Goal: Check status: Check status

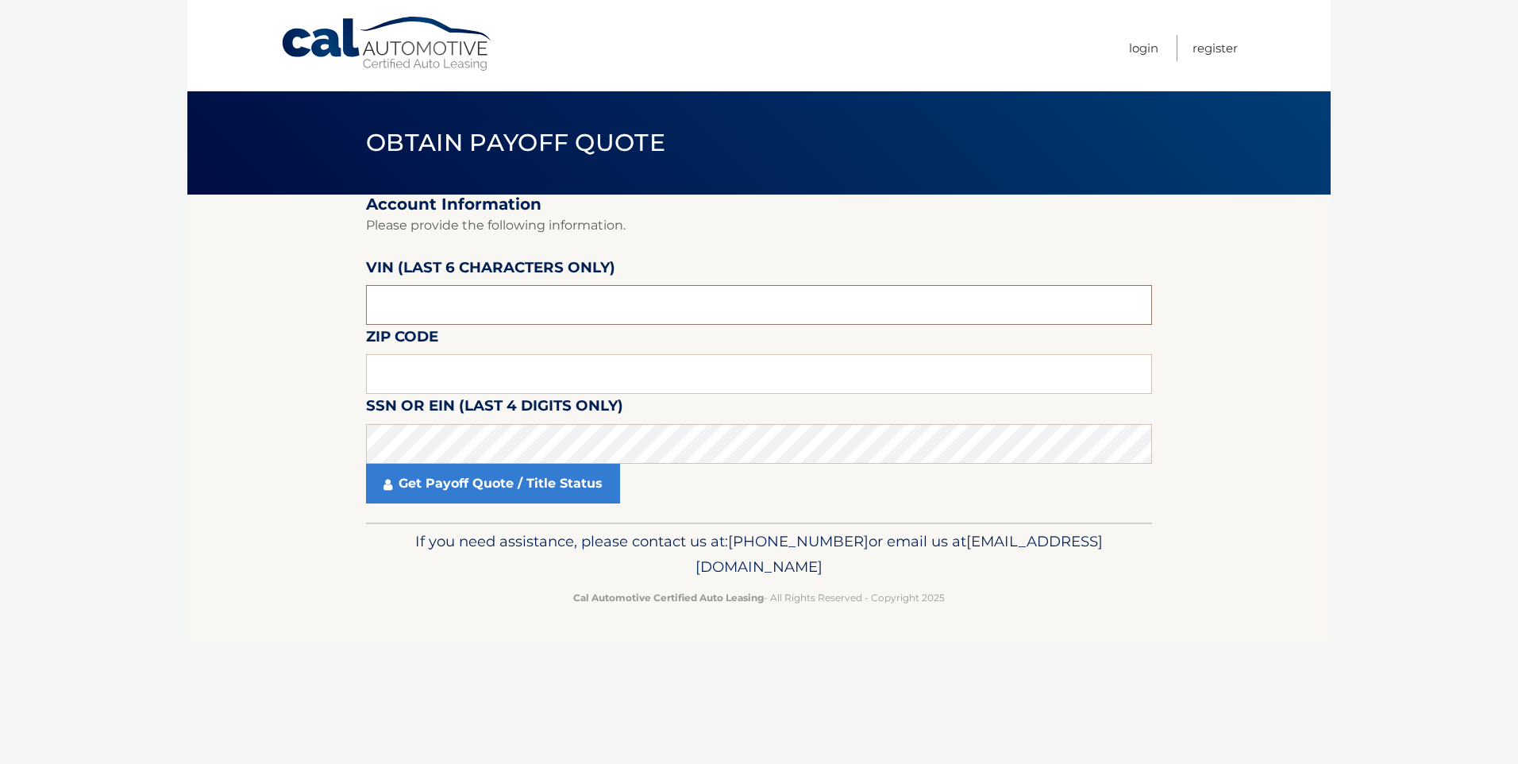
click at [429, 294] on input "text" at bounding box center [759, 305] width 786 height 40
type input "044723"
drag, startPoint x: 425, startPoint y: 357, endPoint x: 422, endPoint y: 364, distance: 8.2
click at [422, 364] on input "text" at bounding box center [759, 374] width 786 height 40
type input "11219"
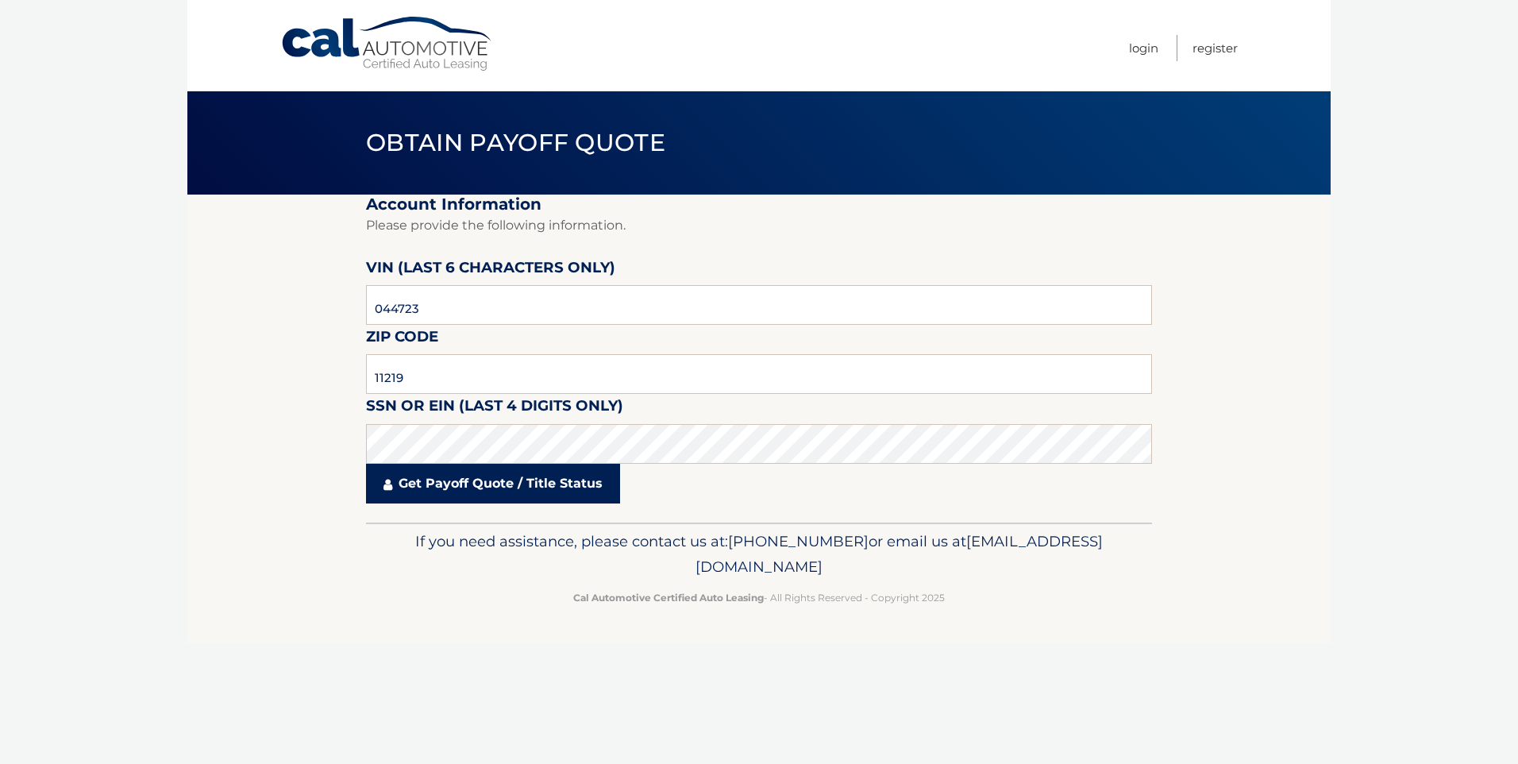
click at [468, 476] on link "Get Payoff Quote / Title Status" at bounding box center [493, 484] width 254 height 40
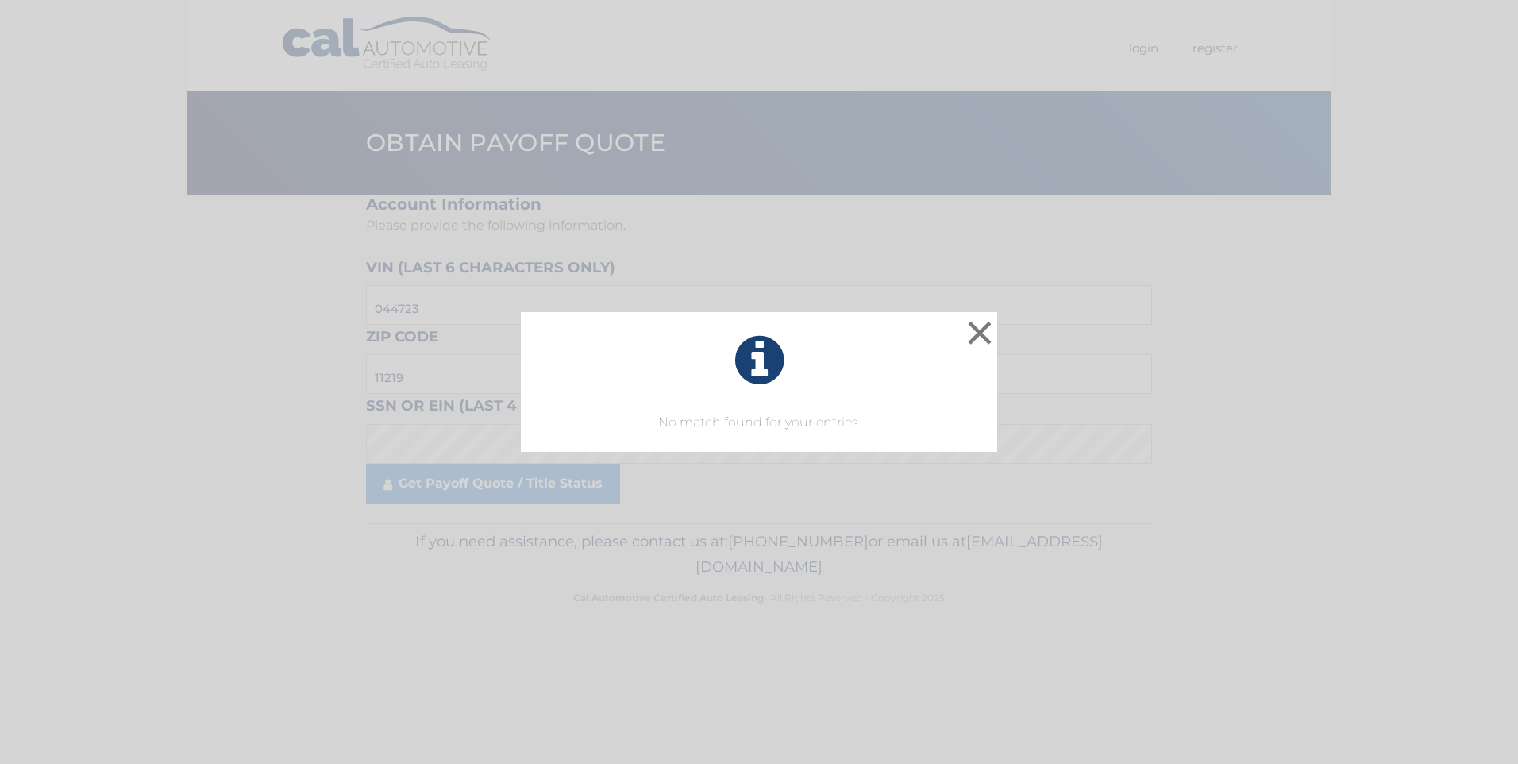
click at [476, 480] on div "× No match found for your entries. This is what you see on secong view Loading.…" at bounding box center [759, 382] width 1518 height 764
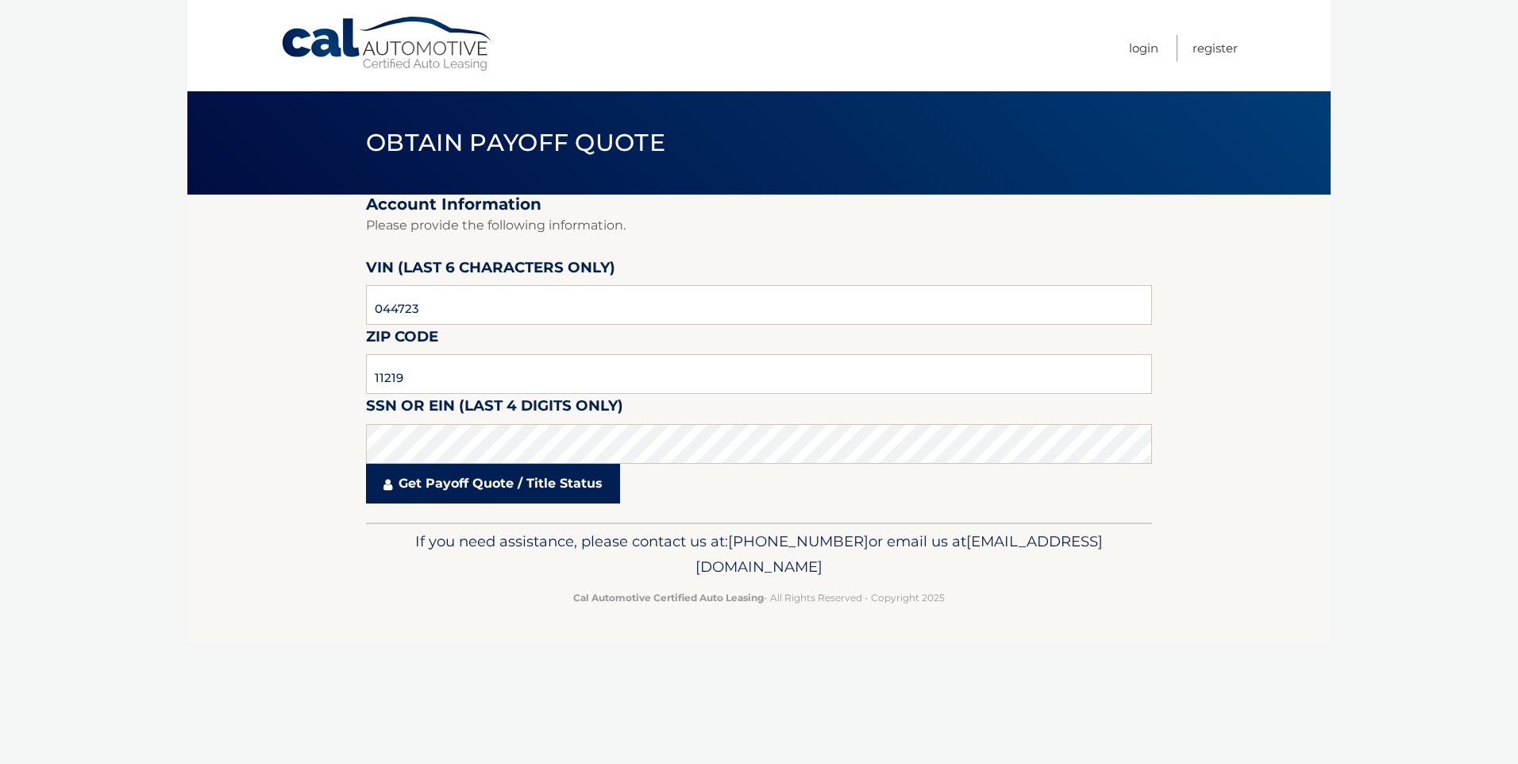
click at [477, 478] on link "Get Payoff Quote / Title Status" at bounding box center [493, 484] width 254 height 40
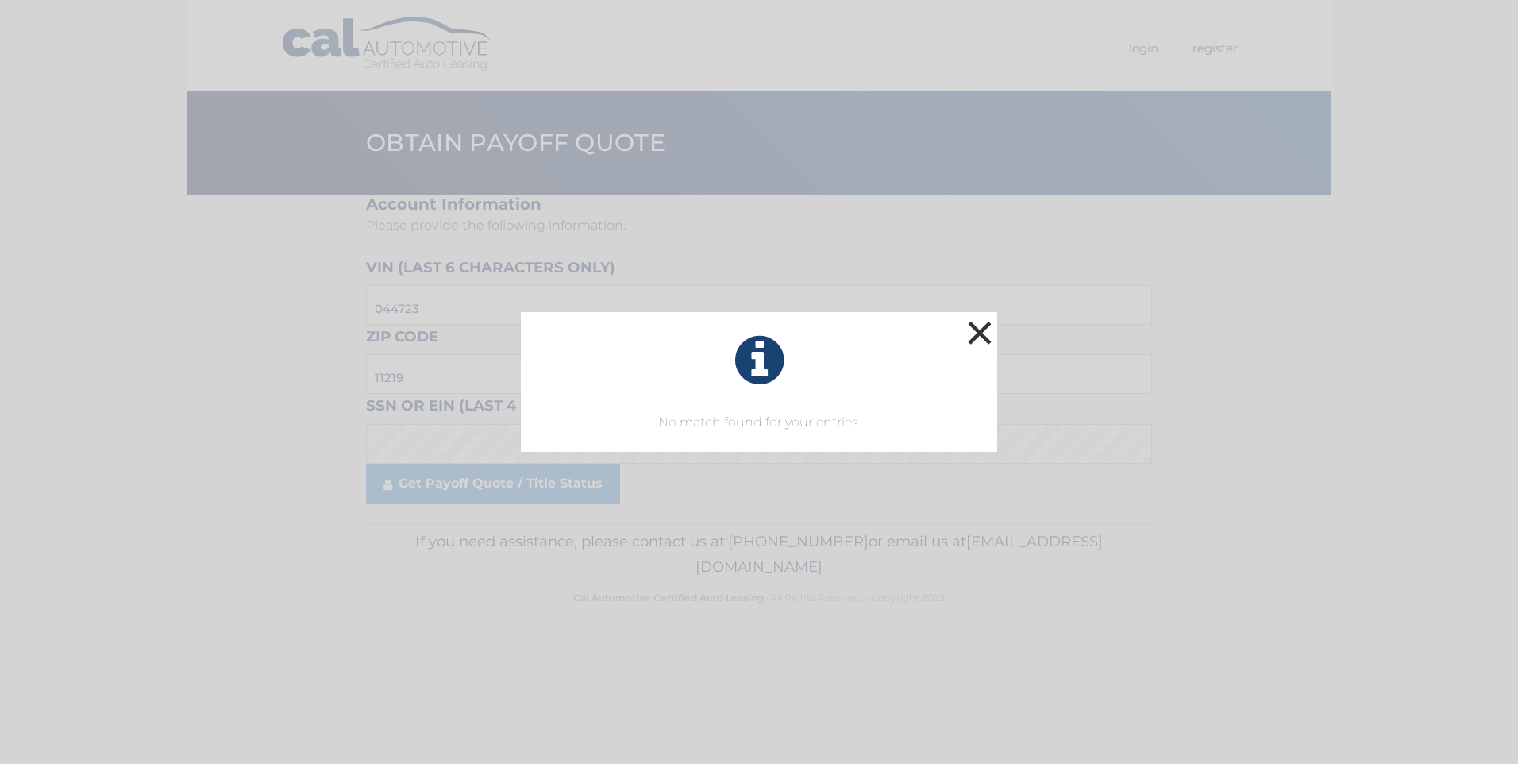
click at [984, 323] on button "×" at bounding box center [980, 333] width 32 height 32
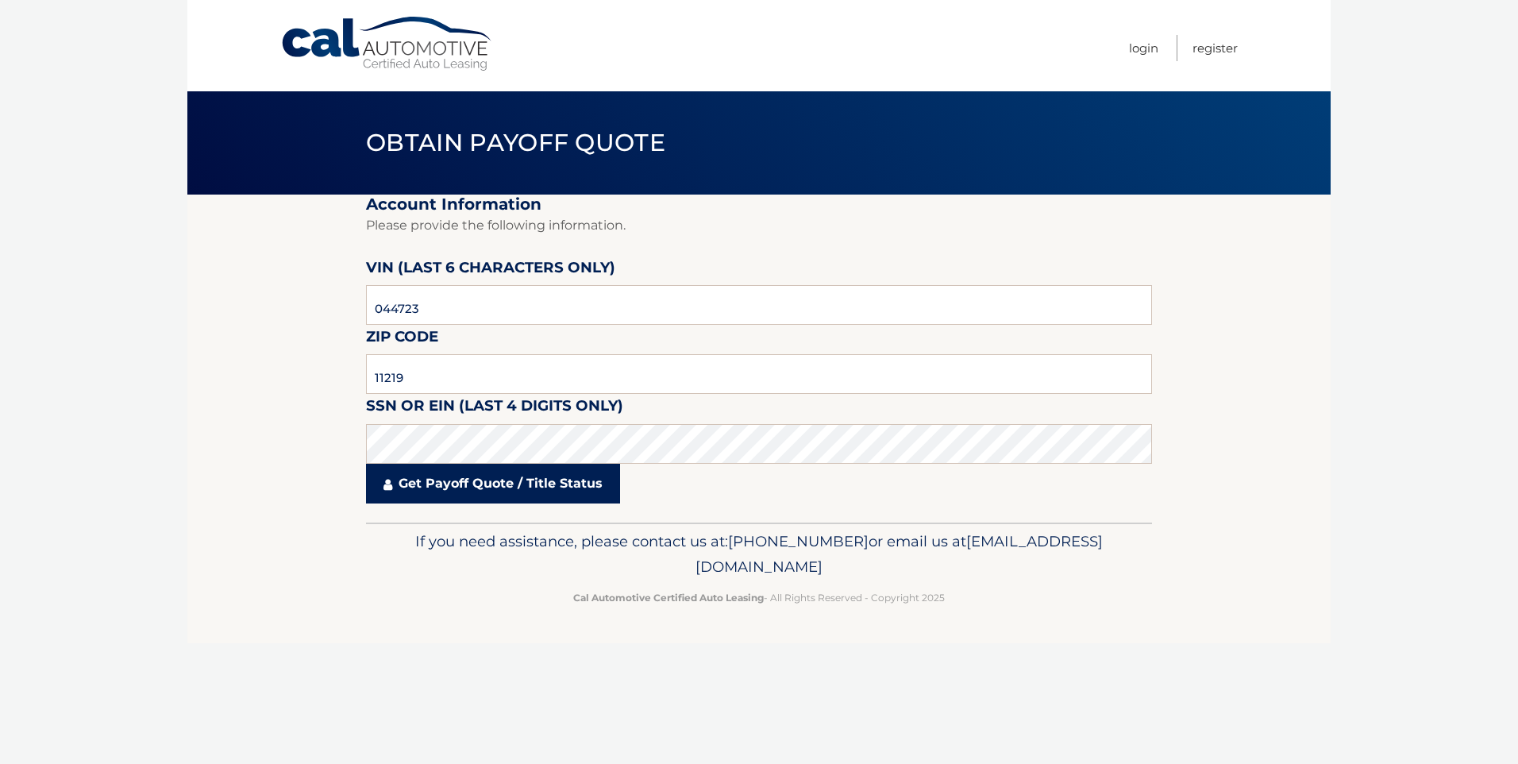
drag, startPoint x: 450, startPoint y: 482, endPoint x: 449, endPoint y: 494, distance: 12.0
click at [449, 494] on link "Get Payoff Quote / Title Status" at bounding box center [493, 484] width 254 height 40
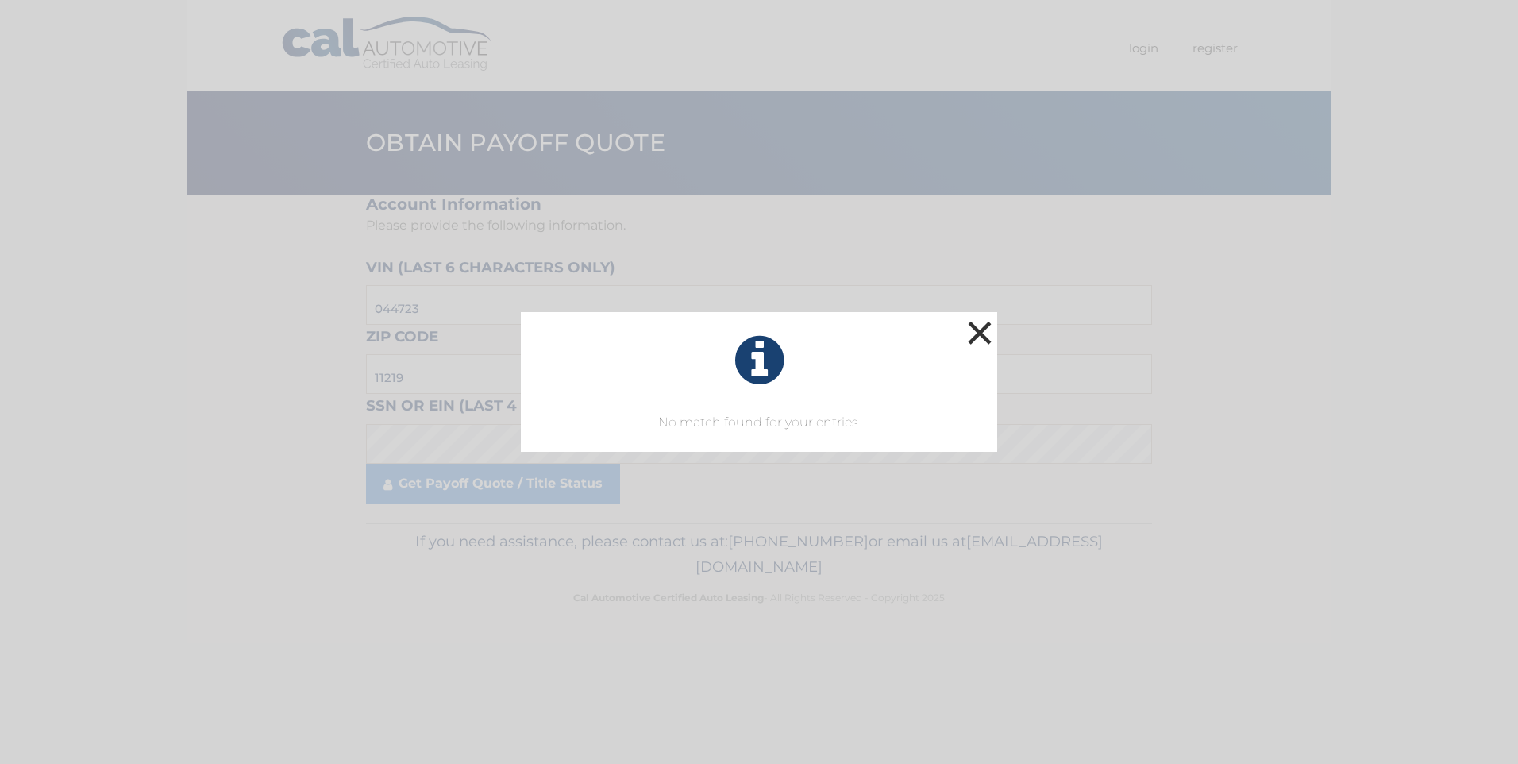
click at [982, 325] on button "×" at bounding box center [980, 333] width 32 height 32
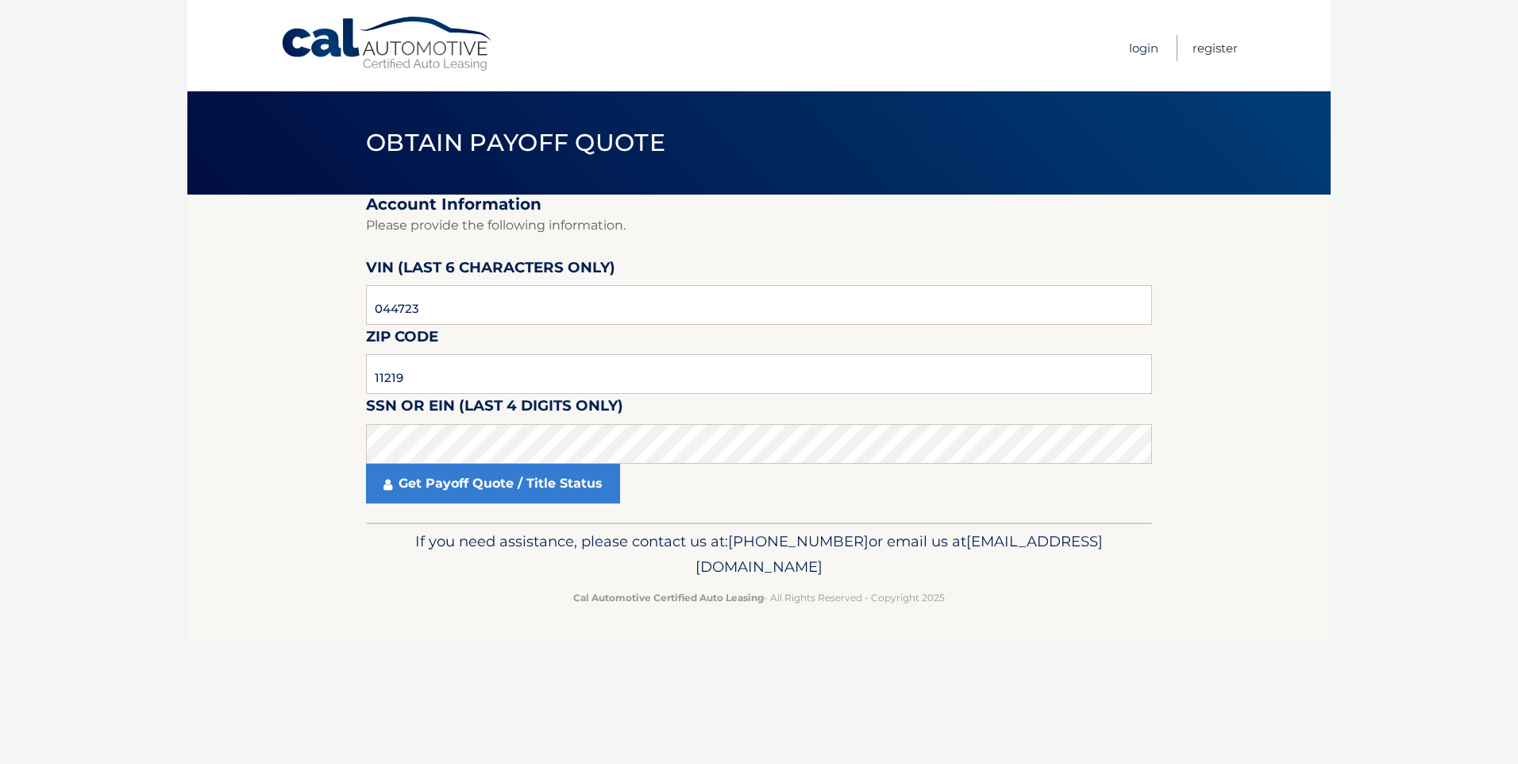
click at [1134, 48] on link "Login" at bounding box center [1143, 48] width 29 height 26
click at [471, 298] on input "text" at bounding box center [759, 305] width 786 height 40
type input "044723"
click at [425, 368] on input "text" at bounding box center [759, 374] width 786 height 40
type input "11219"
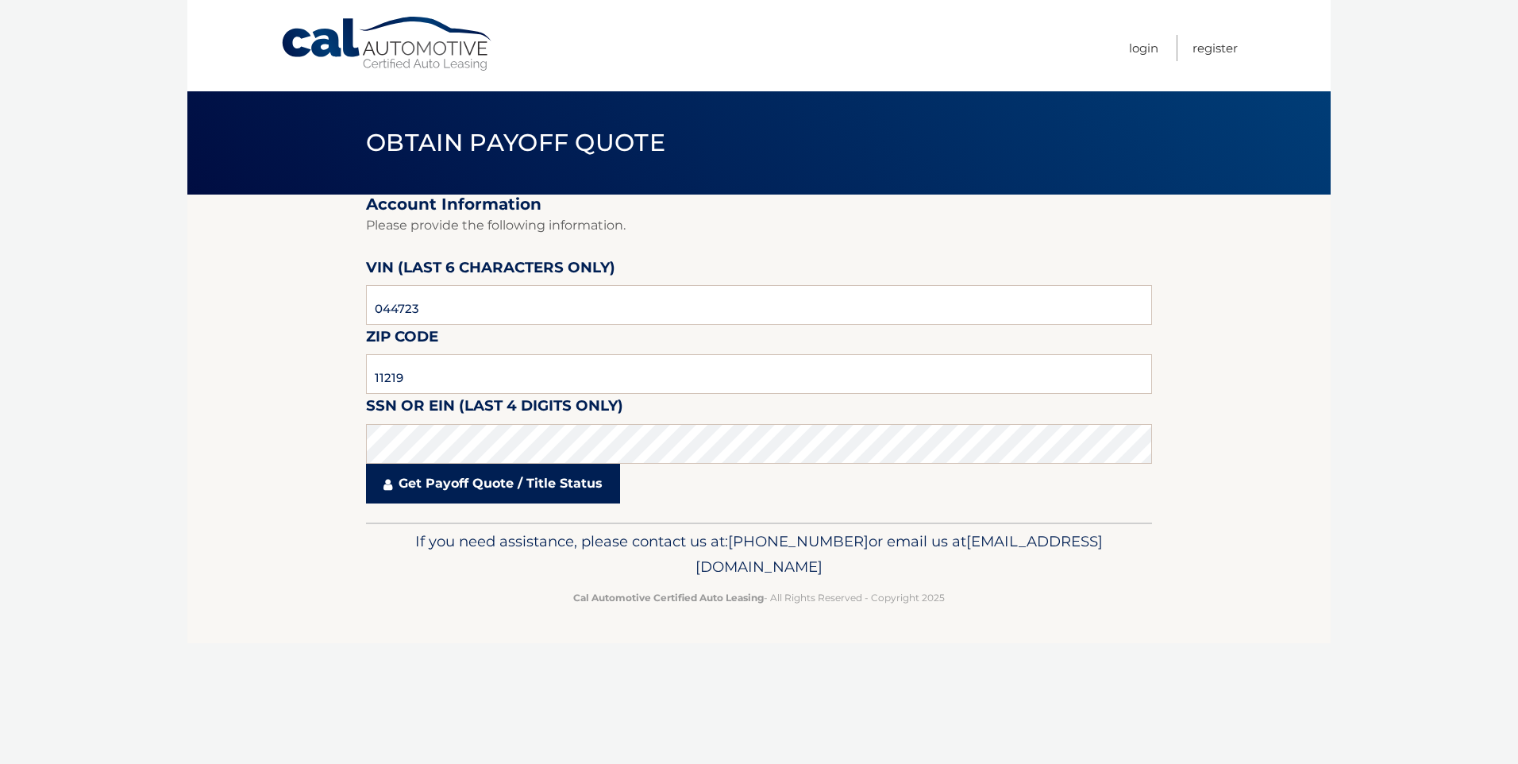
click at [406, 478] on link "Get Payoff Quote / Title Status" at bounding box center [493, 484] width 254 height 40
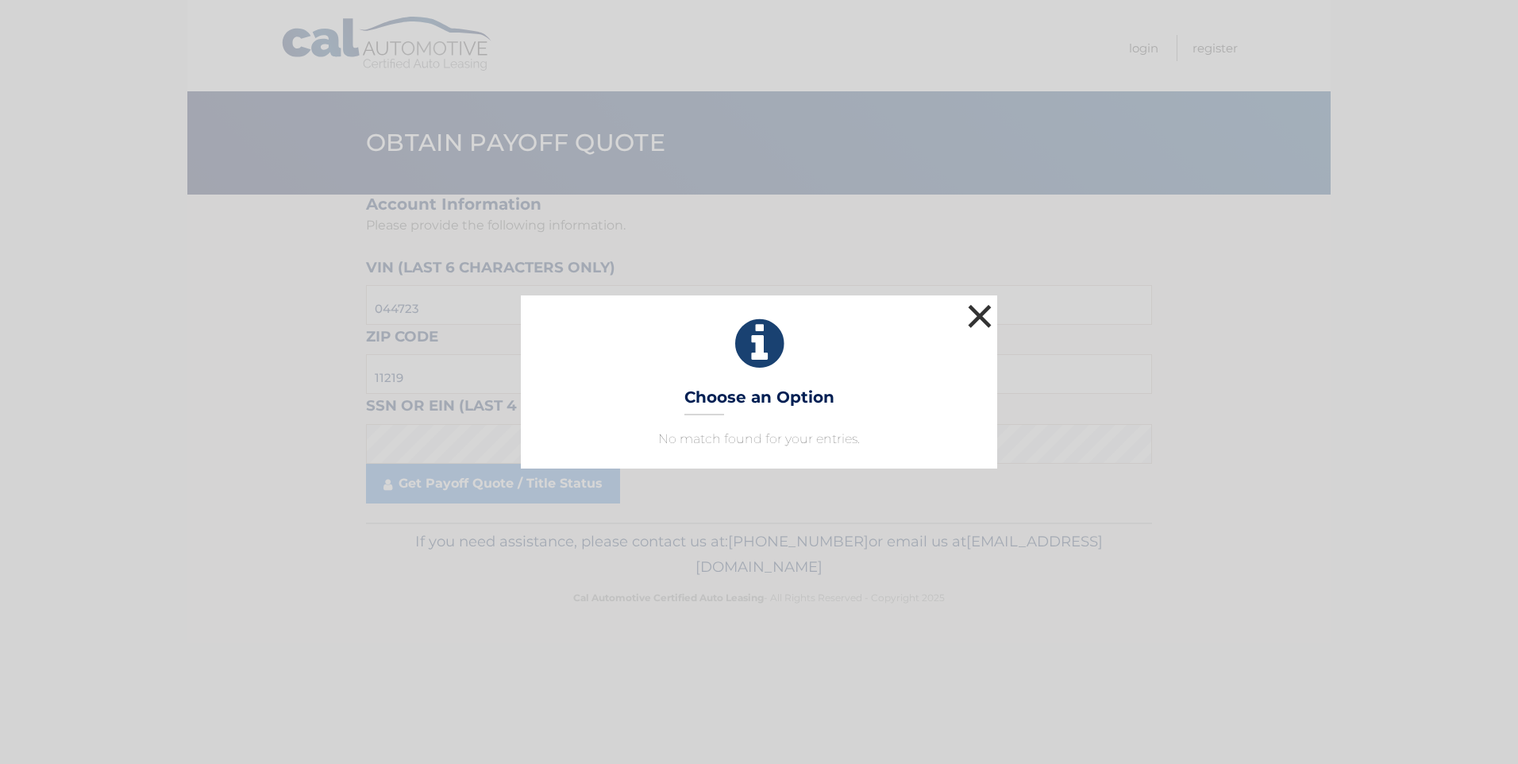
click at [976, 300] on button "×" at bounding box center [980, 316] width 32 height 32
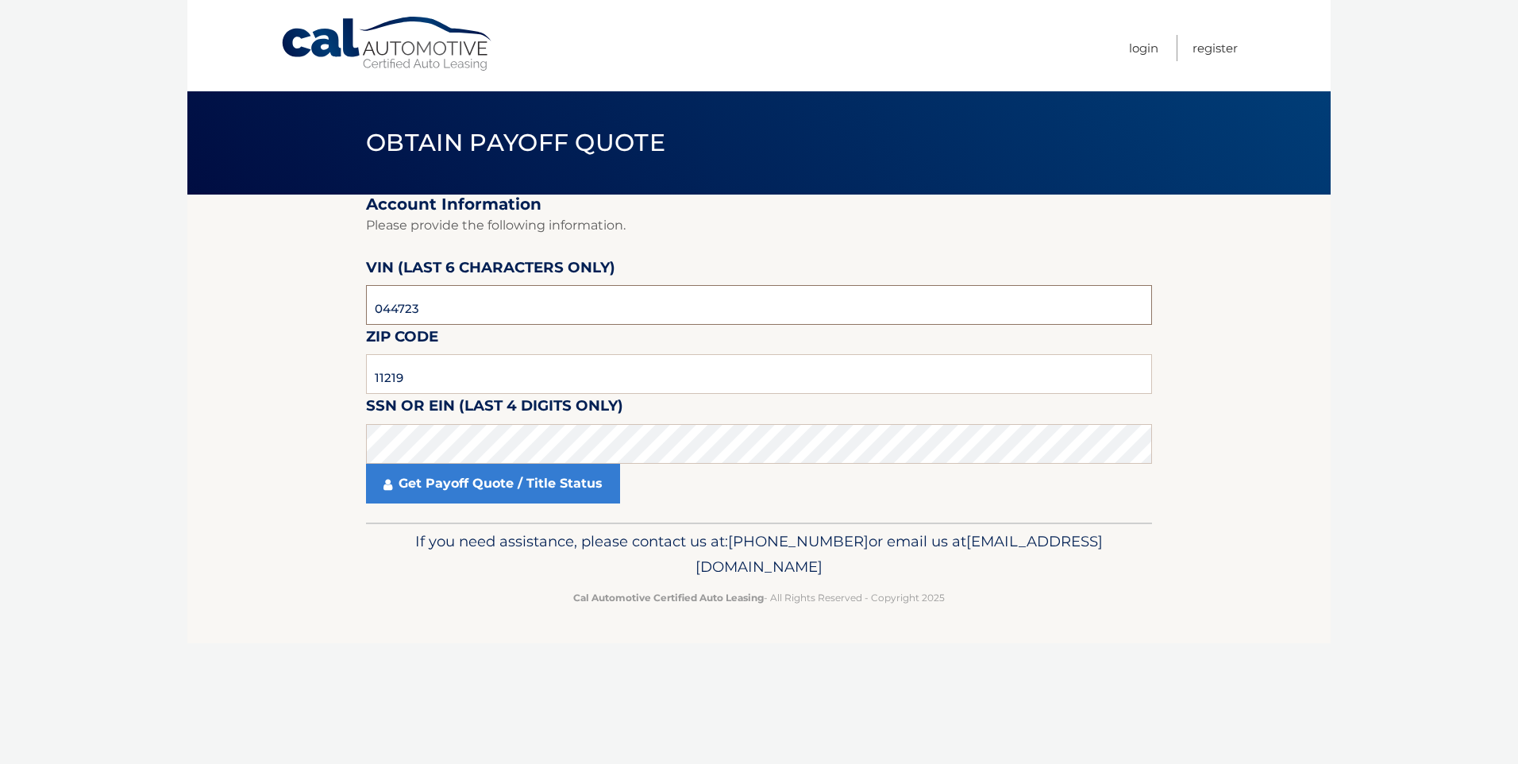
click at [479, 305] on input "044723" at bounding box center [759, 305] width 786 height 40
click at [476, 475] on link "Get Payoff Quote / Title Status" at bounding box center [493, 484] width 254 height 40
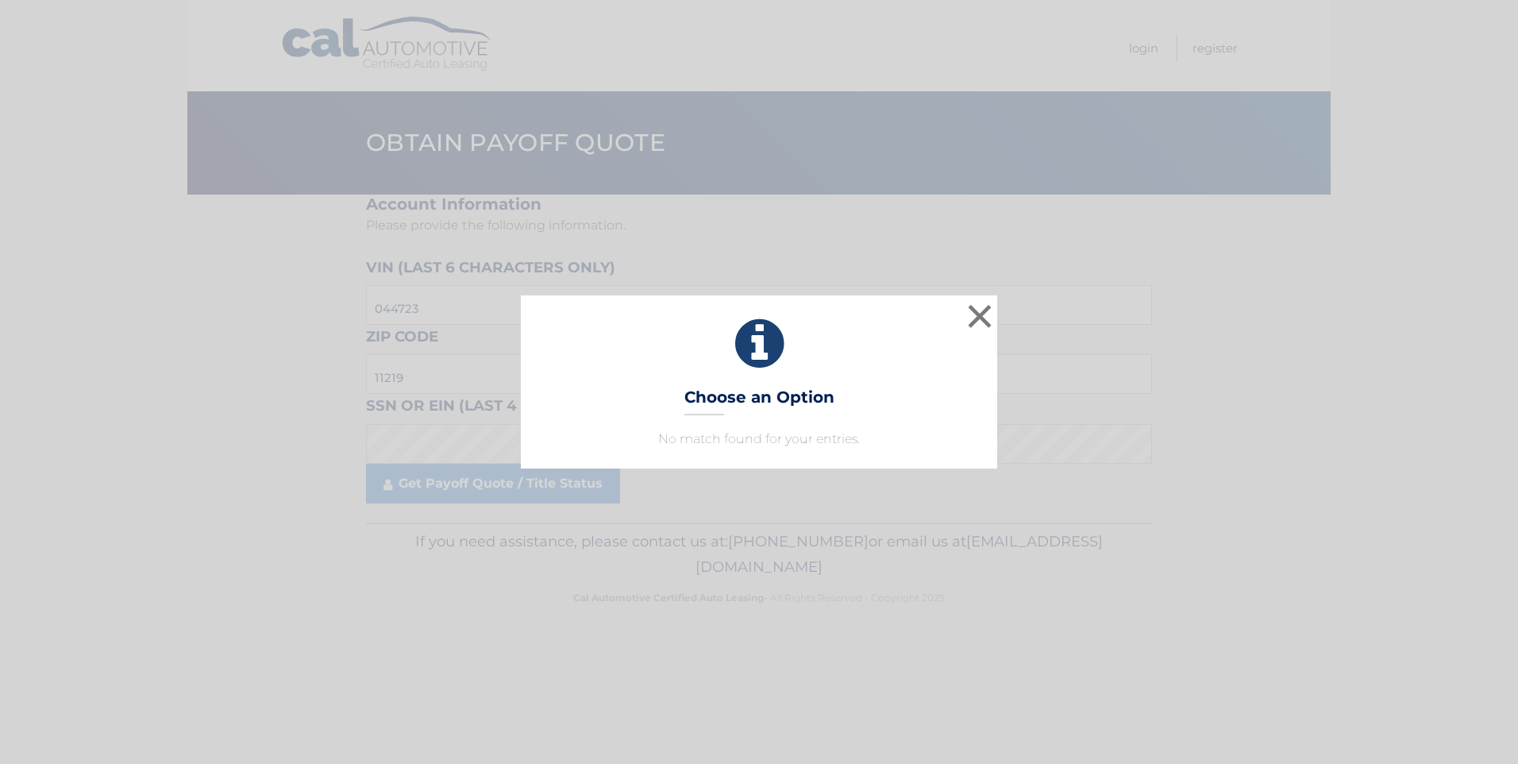
click at [745, 393] on h3 "Choose an Option" at bounding box center [759, 401] width 150 height 28
click at [763, 358] on icon at bounding box center [759, 343] width 437 height 57
click at [764, 417] on div "× Choose an Option No match found for your entries. This is what you see on sec…" at bounding box center [759, 381] width 476 height 173
click at [980, 321] on button "×" at bounding box center [980, 316] width 32 height 32
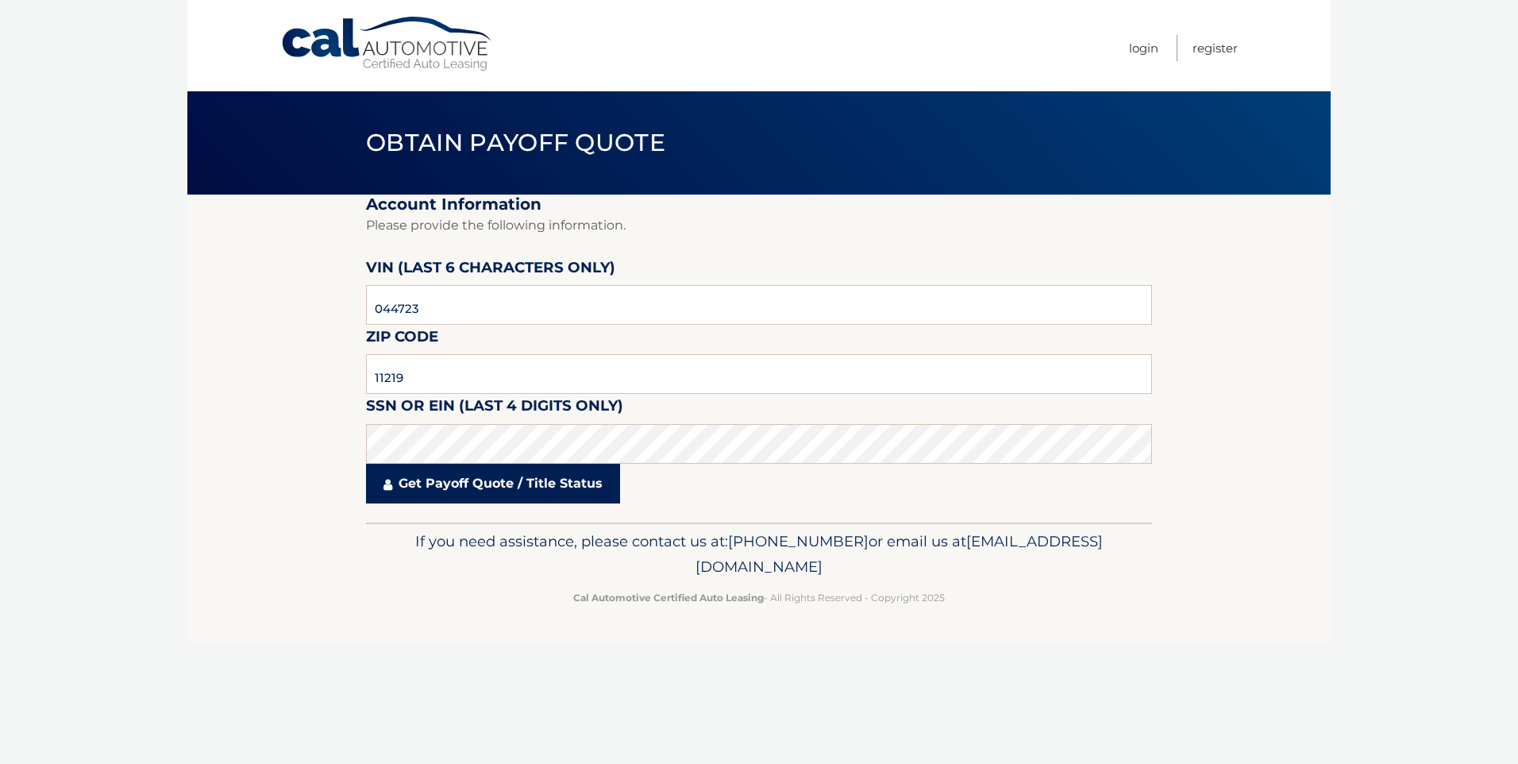
click at [410, 476] on link "Get Payoff Quote / Title Status" at bounding box center [493, 484] width 254 height 40
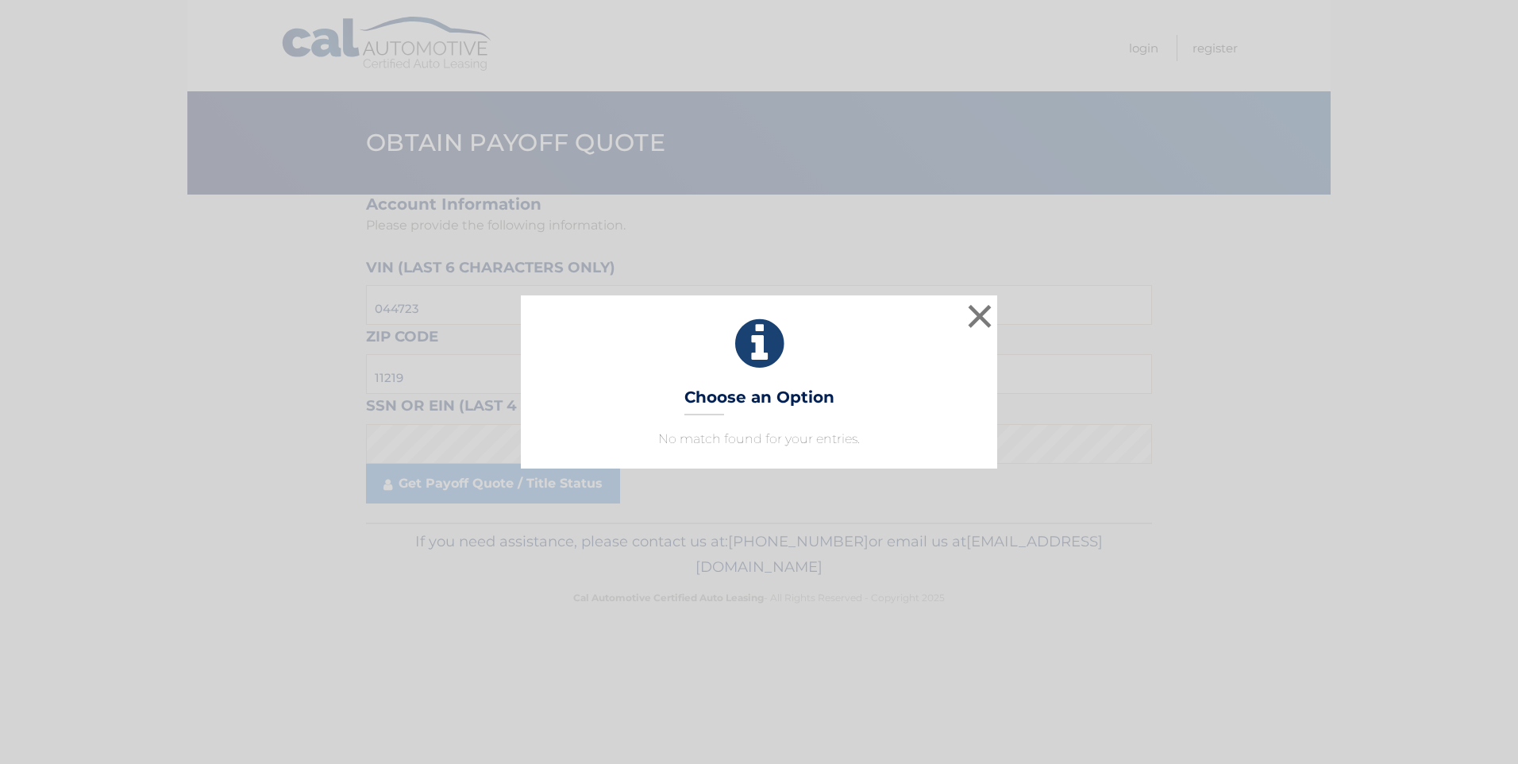
click at [707, 392] on h3 "Choose an Option" at bounding box center [759, 401] width 150 height 28
click at [972, 314] on button "×" at bounding box center [980, 316] width 32 height 32
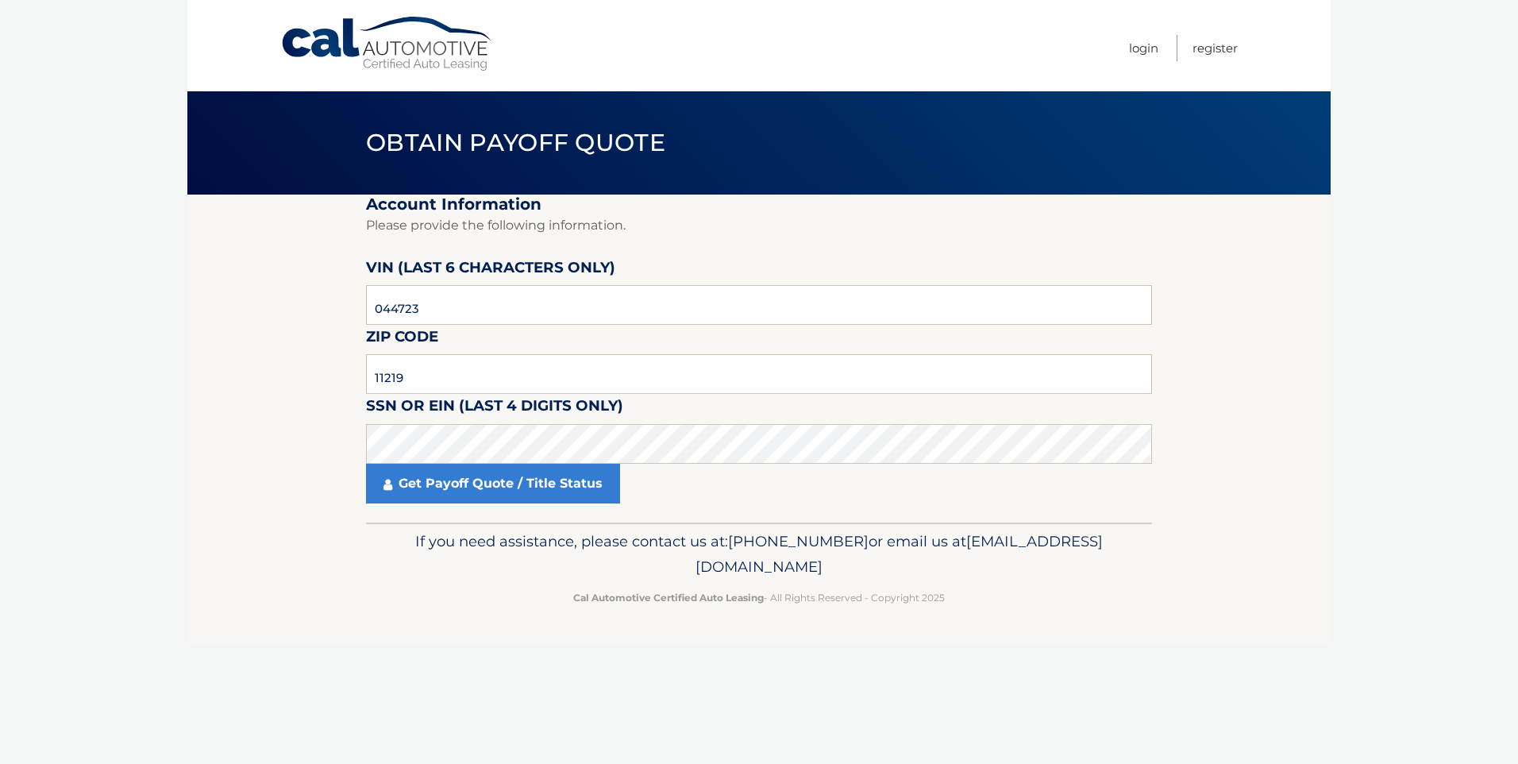
click at [1239, 291] on section "Account Information Please provide the following information. VIN (last 6 chara…" at bounding box center [758, 358] width 1143 height 328
click at [460, 490] on link "Get Payoff Quote / Title Status" at bounding box center [493, 484] width 254 height 40
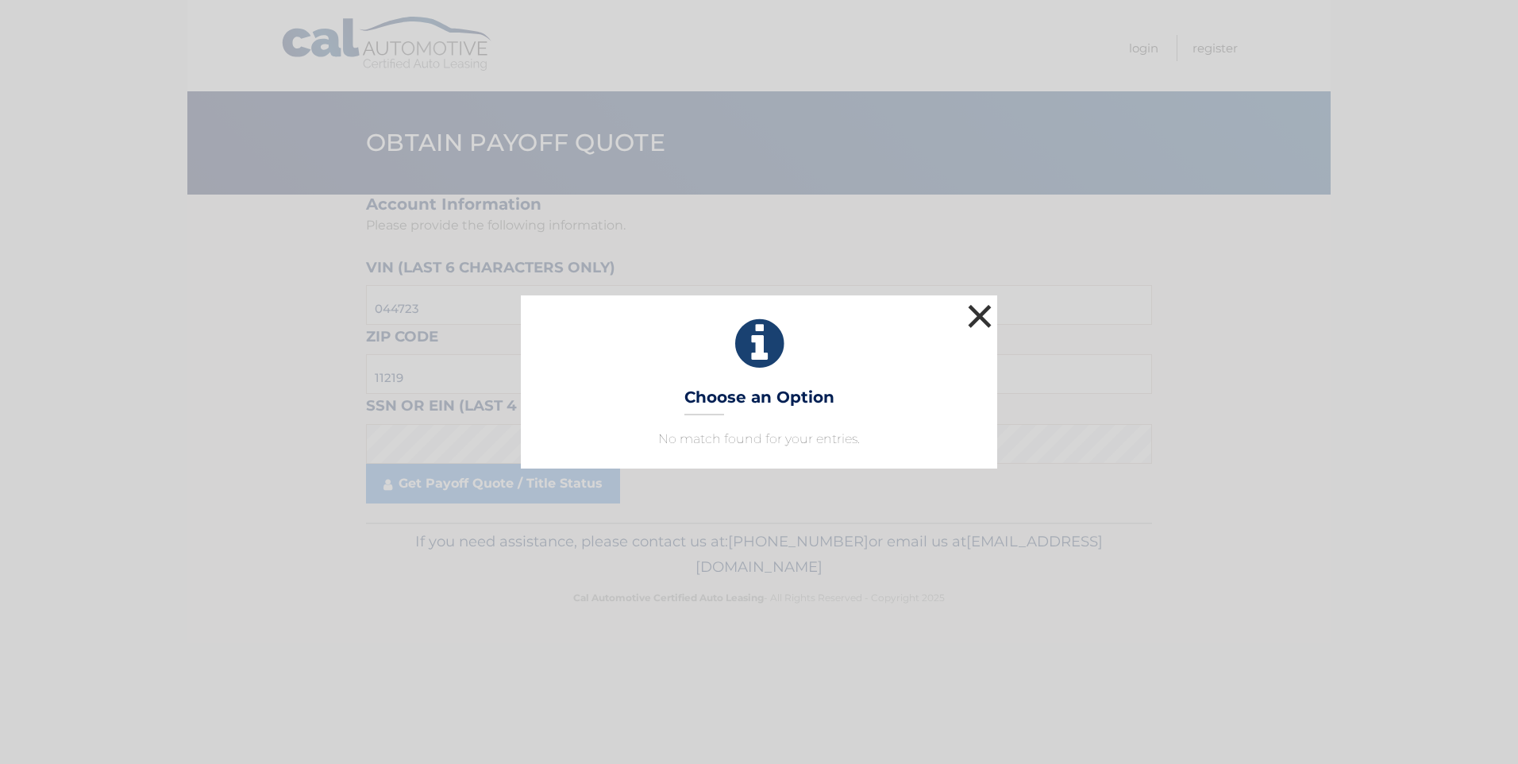
click at [980, 313] on button "×" at bounding box center [980, 316] width 32 height 32
